Goal: Information Seeking & Learning: Learn about a topic

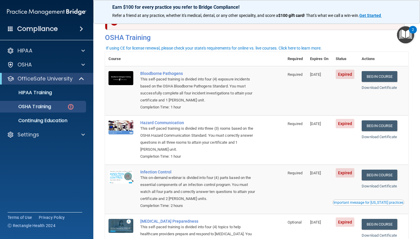
scroll to position [15, 0]
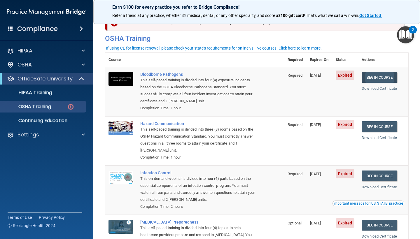
click at [372, 78] on link "Begin Course" at bounding box center [380, 77] width 36 height 11
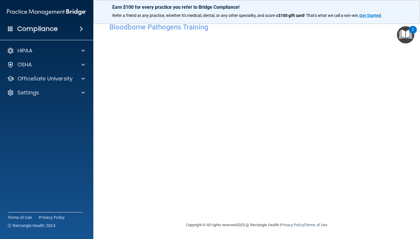
scroll to position [10, 0]
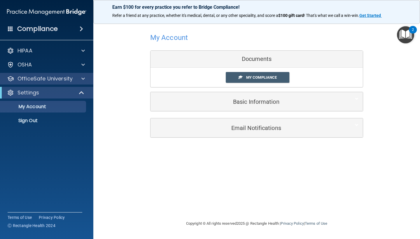
click at [82, 81] on span at bounding box center [83, 78] width 4 height 7
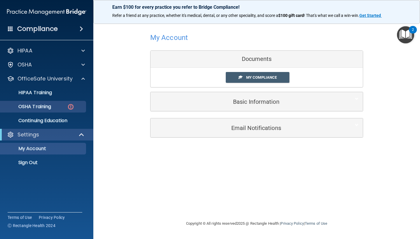
click at [66, 110] on link "OSHA Training" at bounding box center [40, 107] width 92 height 12
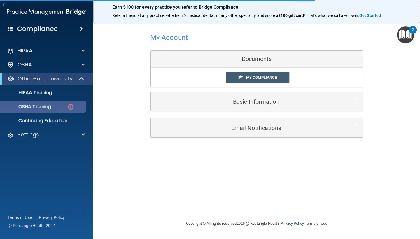
click at [71, 108] on img at bounding box center [70, 106] width 7 height 7
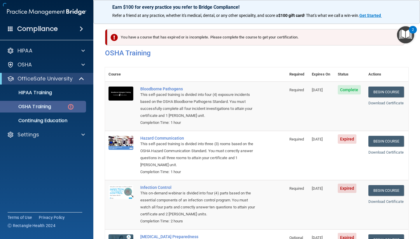
click at [39, 106] on p "OSHA Training" at bounding box center [27, 107] width 47 height 6
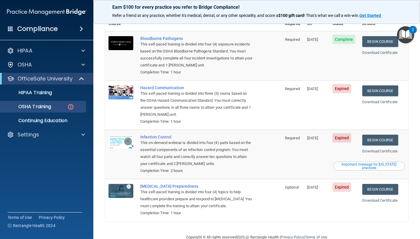
scroll to position [57, 0]
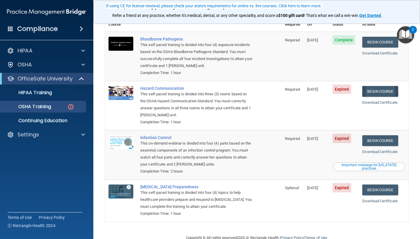
click at [385, 86] on link "Begin Course" at bounding box center [380, 91] width 36 height 11
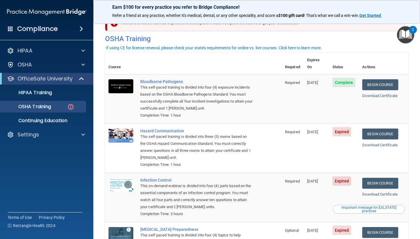
scroll to position [15, 0]
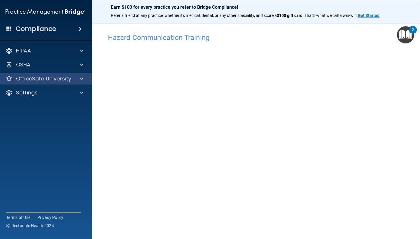
click at [85, 78] on div at bounding box center [81, 78] width 15 height 7
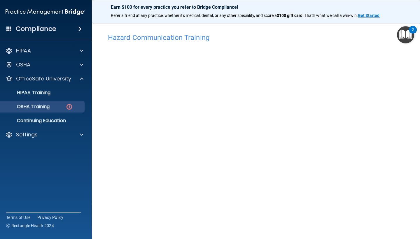
click at [66, 109] on img at bounding box center [69, 106] width 7 height 7
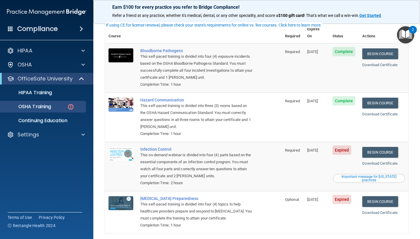
scroll to position [53, 0]
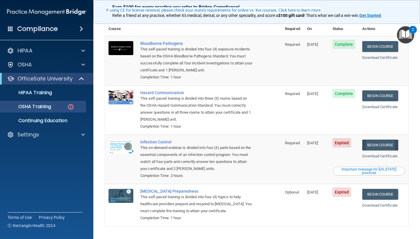
click at [384, 140] on link "Begin Course" at bounding box center [380, 145] width 36 height 11
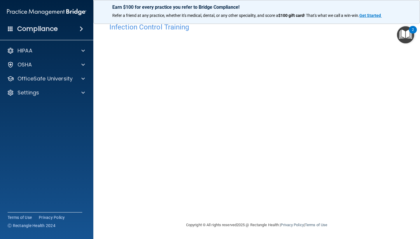
scroll to position [10, 0]
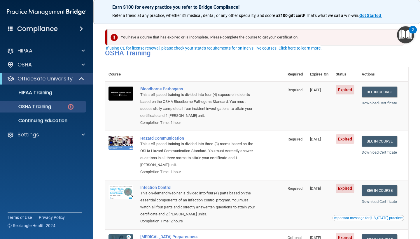
scroll to position [15, 0]
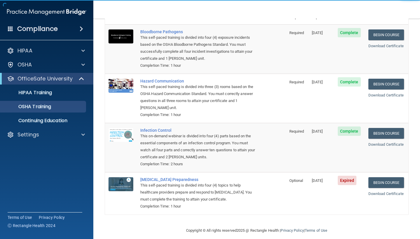
scroll to position [41, 0]
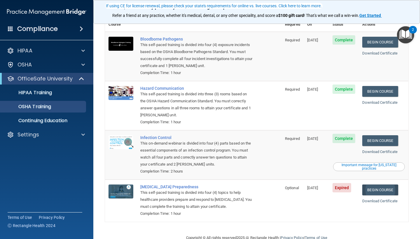
click at [380, 185] on link "Begin Course" at bounding box center [380, 190] width 36 height 11
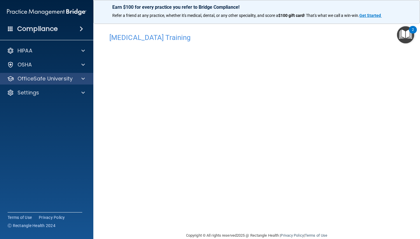
click at [79, 78] on div at bounding box center [82, 78] width 15 height 7
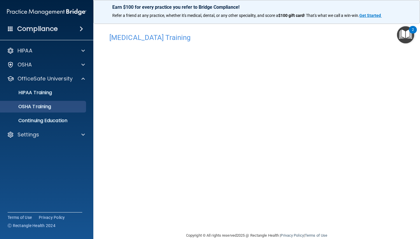
click at [72, 102] on link "OSHA Training" at bounding box center [40, 107] width 92 height 12
